Goal: Task Accomplishment & Management: Use online tool/utility

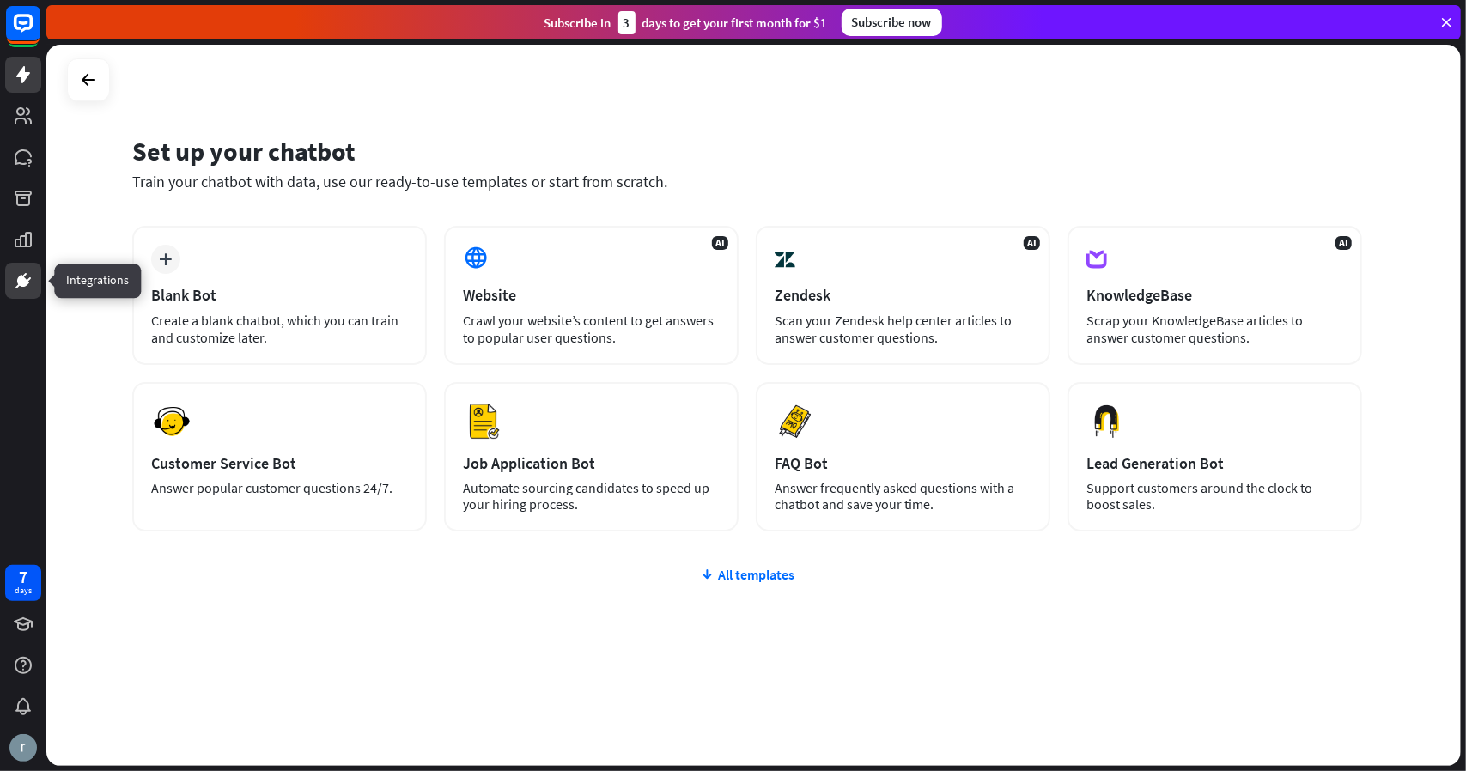
click at [20, 283] on icon at bounding box center [23, 281] width 10 height 10
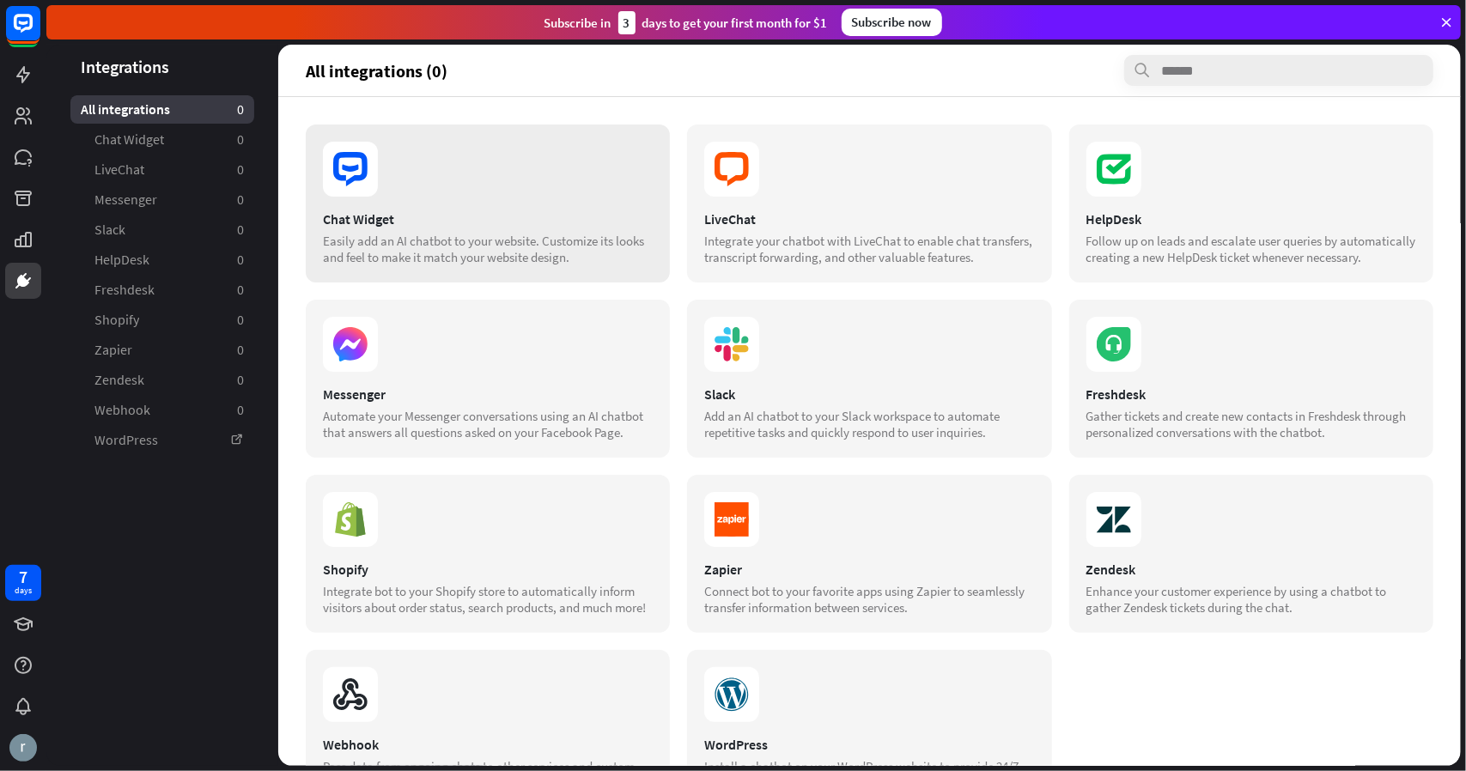
click at [502, 204] on div "Chat Widget Easily add an AI chatbot to your website. Customize its looks and f…" at bounding box center [488, 204] width 364 height 158
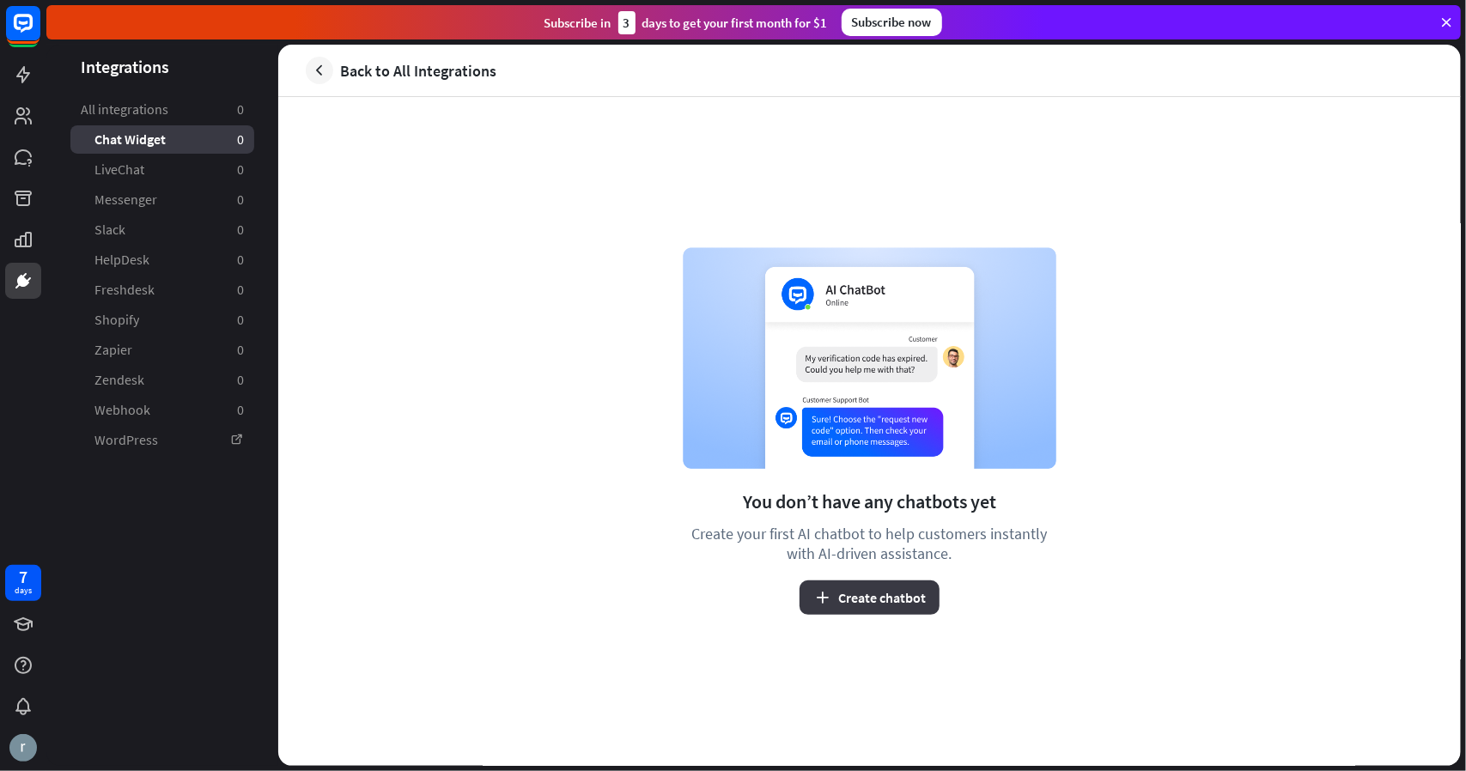
click at [873, 600] on button "Create chatbot" at bounding box center [870, 598] width 140 height 34
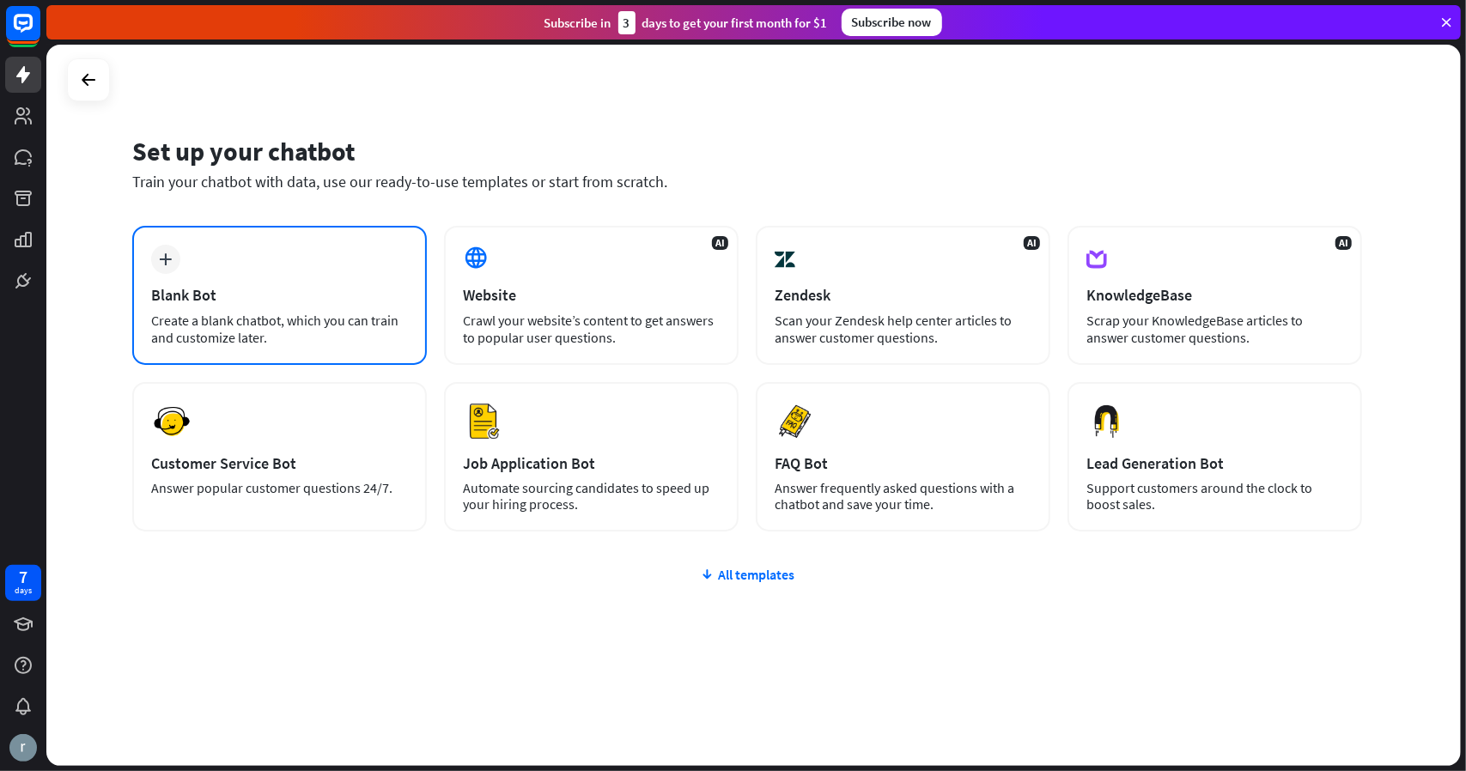
click at [227, 287] on div "Blank Bot" at bounding box center [279, 295] width 257 height 20
